Goal: Use online tool/utility: Utilize a website feature to perform a specific function

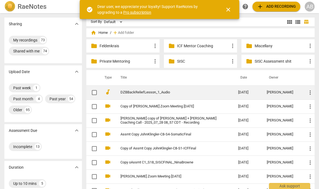
click at [137, 92] on link "DZBBackReliefLesson_1_Audio" at bounding box center [170, 93] width 98 height 4
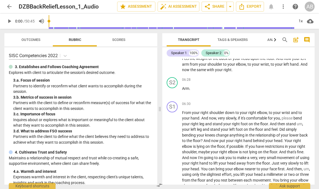
scroll to position [306, 0]
click at [183, 89] on span "Arm" at bounding box center [185, 88] width 7 height 4
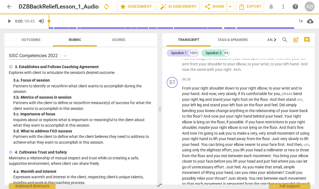
scroll to position [282, 0]
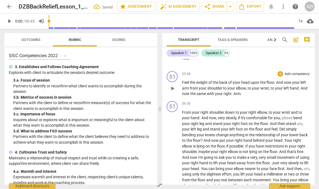
click at [233, 95] on span "." at bounding box center [233, 94] width 2 height 4
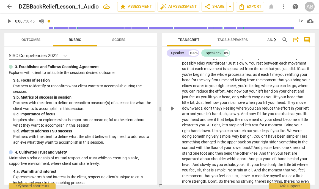
scroll to position [422, 0]
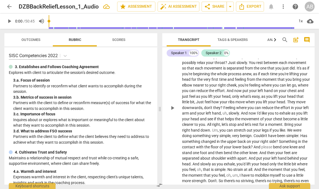
click at [227, 91] on span "And" at bounding box center [231, 91] width 8 height 4
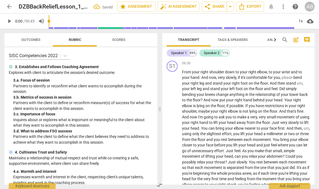
scroll to position [320, 0]
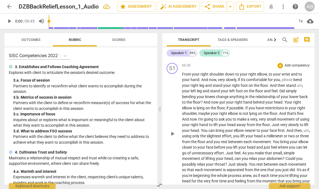
click at [270, 86] on span "And" at bounding box center [274, 85] width 8 height 4
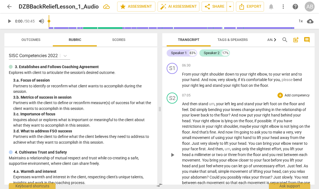
click at [231, 116] on span "?" at bounding box center [230, 115] width 3 height 4
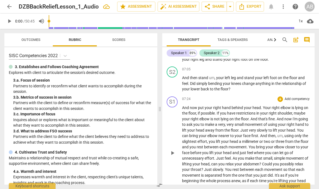
scroll to position [346, 0]
click at [278, 120] on span "And" at bounding box center [281, 119] width 8 height 4
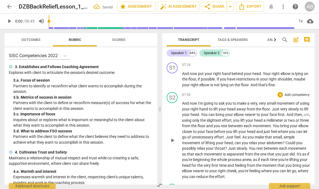
scroll to position [381, 0]
click at [242, 138] on span "." at bounding box center [241, 137] width 2 height 4
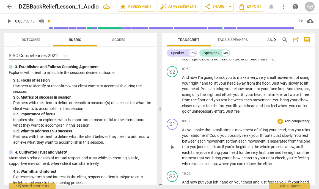
scroll to position [407, 0]
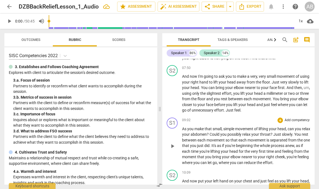
click at [282, 135] on span "Just" at bounding box center [277, 134] width 9 height 4
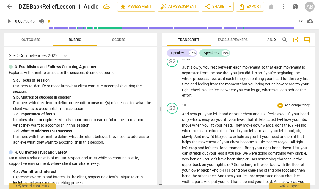
scroll to position [494, 0]
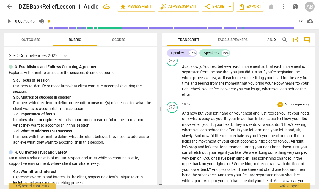
click at [293, 141] on span "All" at bounding box center [293, 141] width 5 height 4
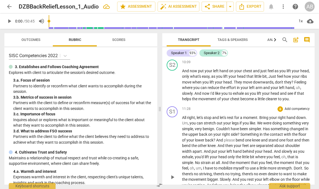
scroll to position [538, 0]
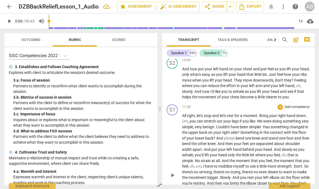
click at [216, 138] on span "?" at bounding box center [215, 138] width 3 height 4
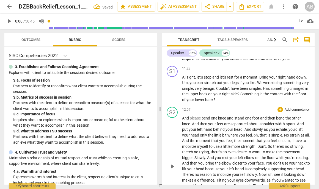
scroll to position [578, 0]
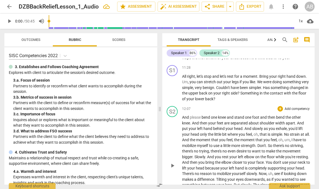
click at [297, 123] on span "And" at bounding box center [300, 123] width 7 height 4
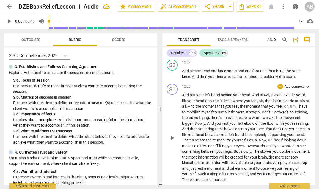
scroll to position [623, 0]
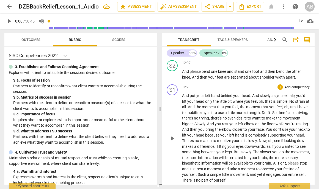
click at [267, 142] on span "Now" at bounding box center [263, 141] width 8 height 4
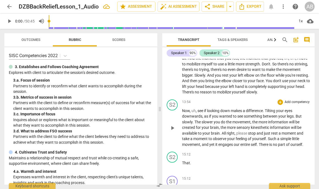
scroll to position [672, 0]
click at [222, 133] on span "All" at bounding box center [224, 133] width 5 height 4
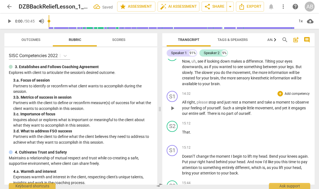
scroll to position [724, 0]
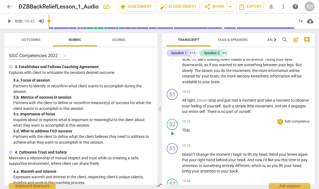
click at [183, 132] on span "That" at bounding box center [186, 130] width 8 height 4
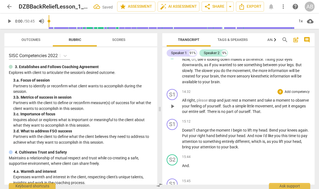
click at [255, 112] on span "That" at bounding box center [257, 112] width 8 height 4
click at [182, 131] on span "Doesn'T" at bounding box center [189, 130] width 14 height 4
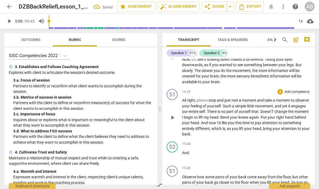
click at [264, 111] on span "Doesn'T" at bounding box center [268, 112] width 14 height 4
click at [221, 117] on span "Bend" at bounding box center [223, 117] width 10 height 4
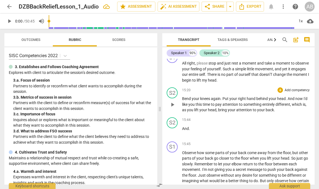
scroll to position [762, 0]
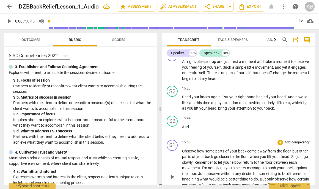
click at [182, 152] on span "Observe" at bounding box center [189, 151] width 15 height 4
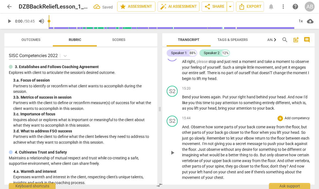
click at [191, 127] on span "Observe" at bounding box center [198, 127] width 15 height 4
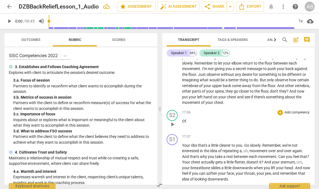
scroll to position [839, 0]
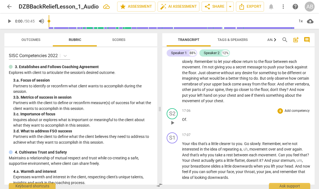
click at [183, 120] on span "Of" at bounding box center [184, 119] width 4 height 4
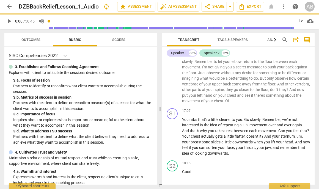
scroll to position [815, 0]
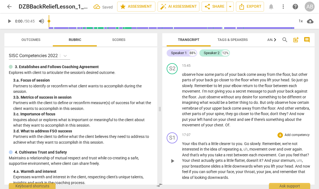
click at [182, 144] on span "Your" at bounding box center [186, 144] width 9 height 4
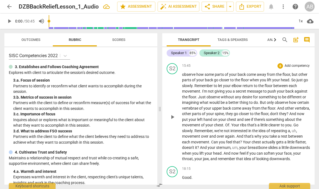
click at [194, 132] on span "." at bounding box center [194, 131] width 2 height 4
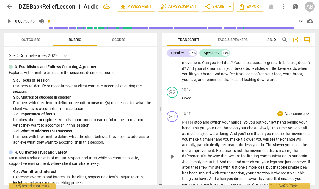
scroll to position [916, 0]
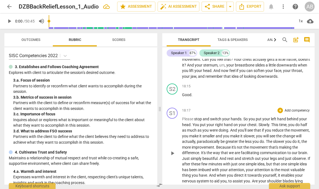
click at [227, 159] on span "And" at bounding box center [224, 159] width 8 height 4
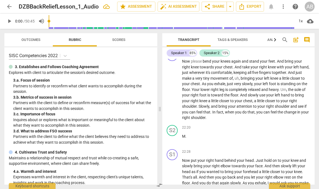
scroll to position [1104, 0]
